Goal: Task Accomplishment & Management: Manage account settings

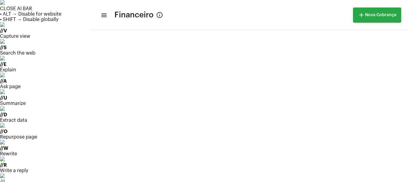
scroll to position [130, 0]
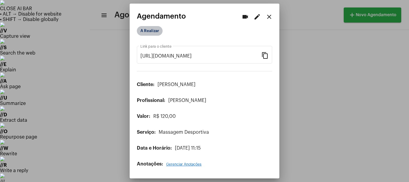
click at [159, 28] on mat-chip "A Realizar" at bounding box center [150, 31] width 26 height 10
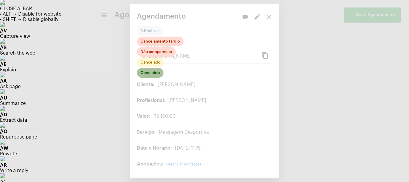
click at [153, 73] on mat-chip "Concluído" at bounding box center [150, 73] width 27 height 10
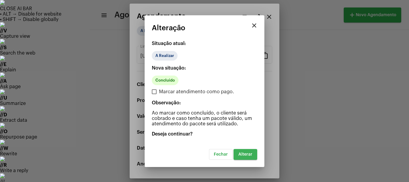
click at [241, 153] on span "Alterar" at bounding box center [246, 154] width 14 height 4
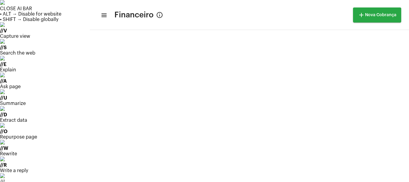
scroll to position [202, 0]
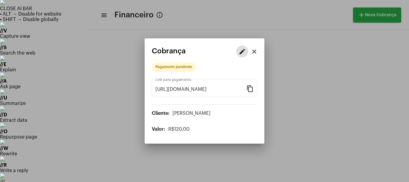
click at [239, 52] on button "edit" at bounding box center [243, 52] width 12 height 12
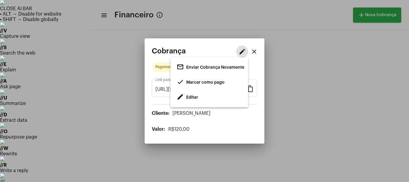
click at [189, 100] on span "edit Editar" at bounding box center [188, 97] width 22 height 11
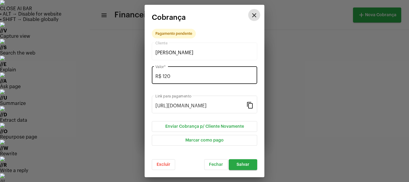
click at [175, 76] on input "R$ 120" at bounding box center [205, 76] width 98 height 5
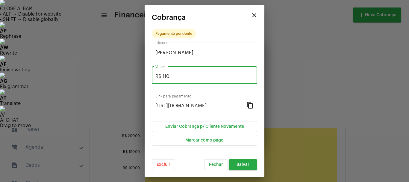
type input "R$ 110"
click at [243, 164] on span "Salvar" at bounding box center [243, 164] width 13 height 4
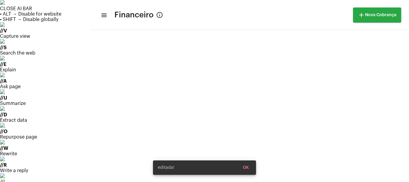
scroll to position [202, 0]
click at [149, 169] on div "editada! OK" at bounding box center [205, 167] width 118 height 29
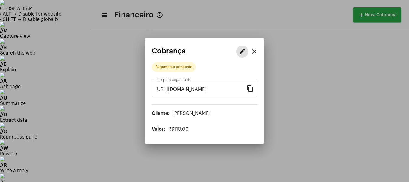
click at [243, 53] on mat-icon "edit" at bounding box center [242, 51] width 7 height 7
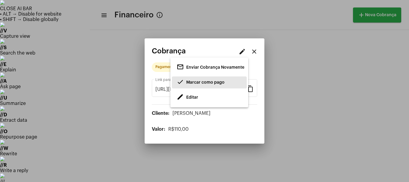
click at [198, 83] on span "Marcar como pago" at bounding box center [205, 82] width 38 height 4
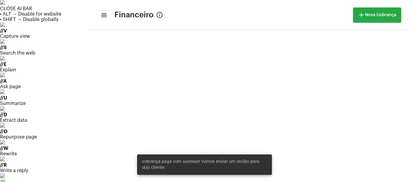
scroll to position [202, 0]
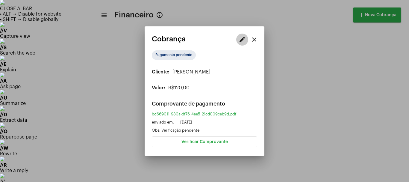
click at [245, 42] on mat-icon "edit" at bounding box center [242, 39] width 7 height 7
click at [268, 75] on div at bounding box center [204, 91] width 409 height 182
click at [181, 59] on mat-chip "Pagamento pendente" at bounding box center [174, 55] width 44 height 10
click at [199, 144] on button "Verificar Comprovante" at bounding box center [205, 141] width 106 height 11
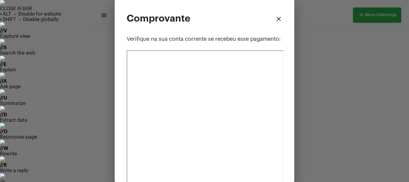
scroll to position [69, 0]
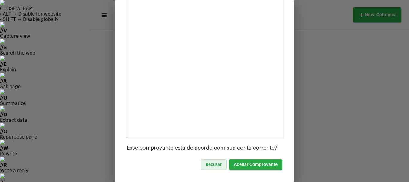
click at [253, 165] on span "Aceitar Comprovante" at bounding box center [256, 164] width 44 height 4
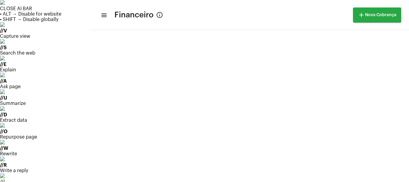
scroll to position [20, 0]
